Goal: Navigation & Orientation: Find specific page/section

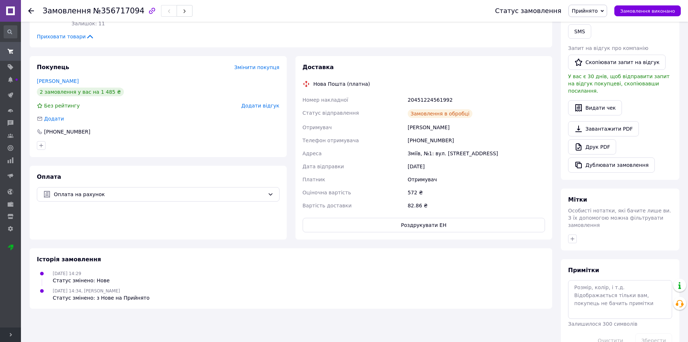
scroll to position [145, 0]
click at [12, 93] on use at bounding box center [10, 95] width 5 height 5
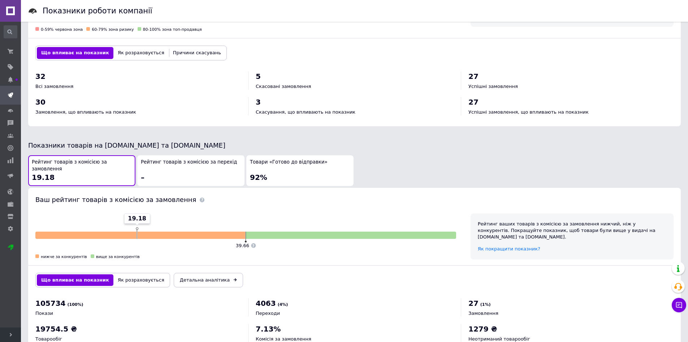
scroll to position [286, 0]
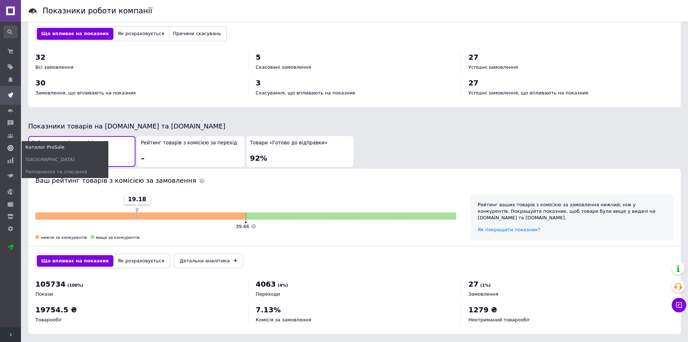
click at [12, 145] on use at bounding box center [11, 148] width 6 height 6
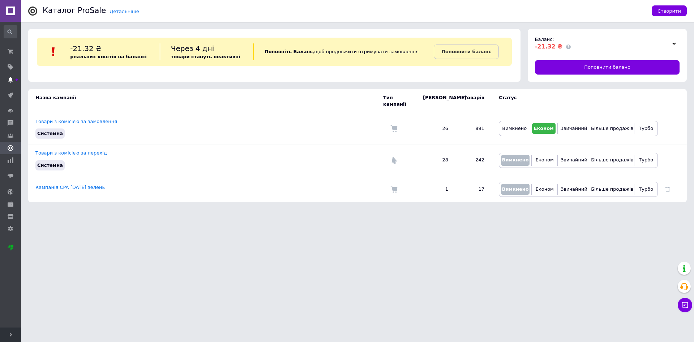
click at [10, 78] on use at bounding box center [10, 80] width 5 height 6
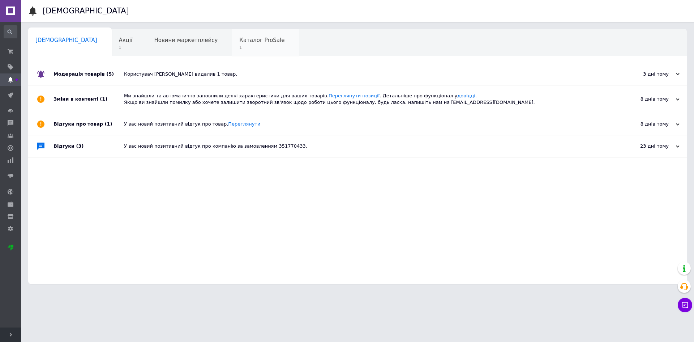
click at [239, 41] on span "Каталог ProSale" at bounding box center [261, 40] width 45 height 7
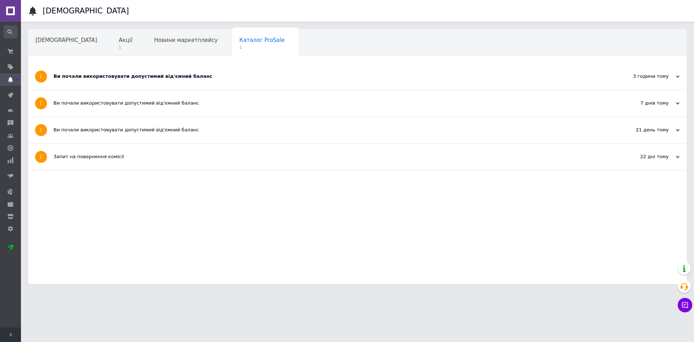
click at [160, 77] on div "Ви почали використовувати допустимий від'ємний баланс" at bounding box center [330, 76] width 554 height 7
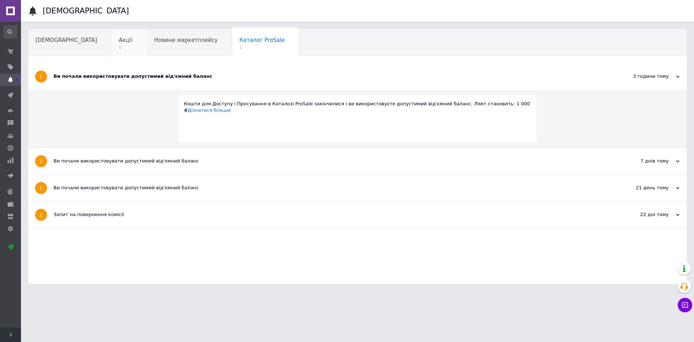
click at [119, 43] on span "Акції" at bounding box center [126, 40] width 14 height 7
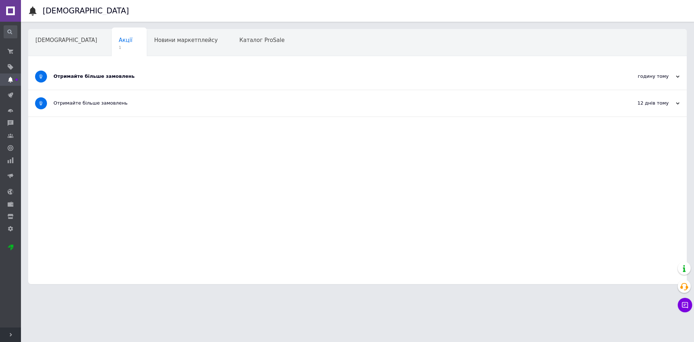
click at [110, 77] on div "Отримайте більше замовлень" at bounding box center [330, 76] width 554 height 7
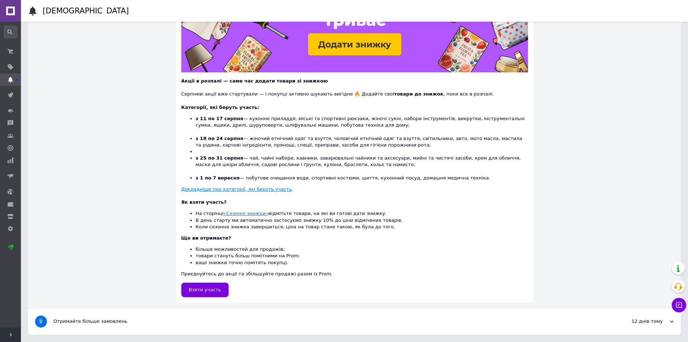
scroll to position [119, 0]
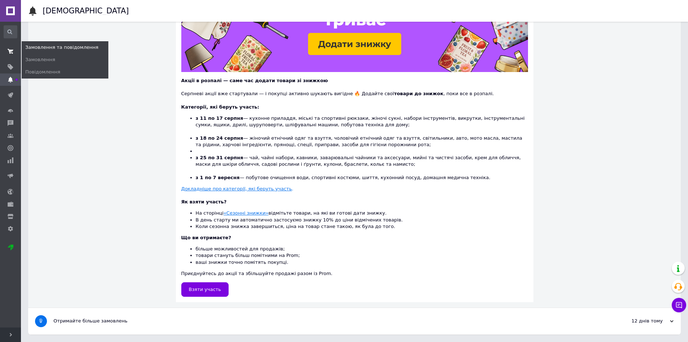
click at [11, 51] on use at bounding box center [11, 51] width 6 height 5
